Goal: Task Accomplishment & Management: Use online tool/utility

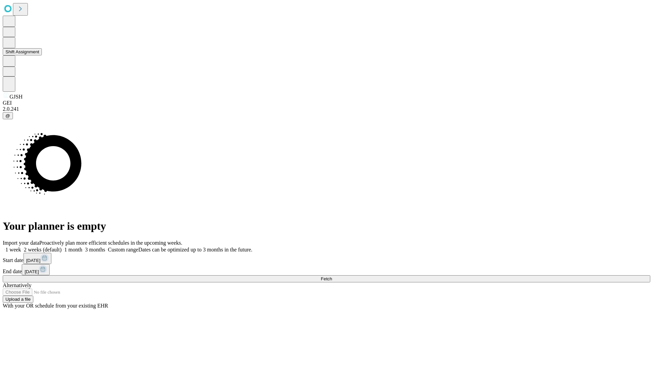
click at [42, 55] on button "Shift Assignment" at bounding box center [22, 51] width 39 height 7
